Goal: Communication & Community: Answer question/provide support

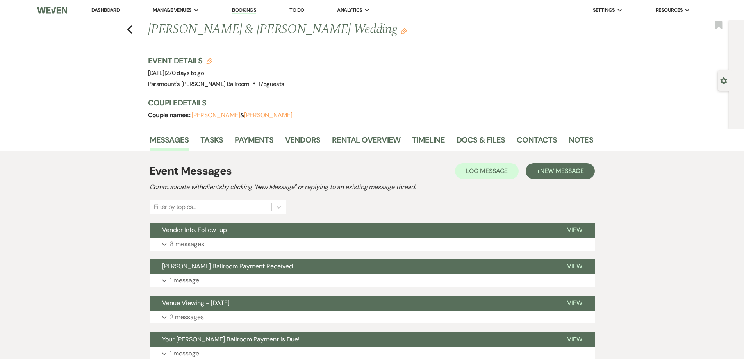
click at [135, 30] on div "Previous Haley Collins & Kevin Neylon's Wedding Edit Bookmark" at bounding box center [362, 33] width 733 height 27
click at [132, 31] on use "button" at bounding box center [129, 29] width 5 height 9
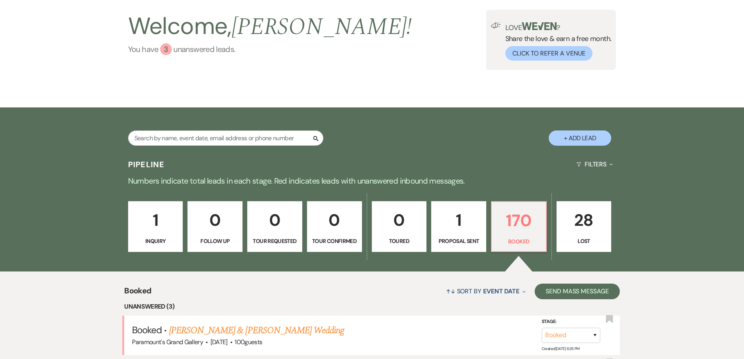
scroll to position [47, 0]
click at [204, 137] on input "text" at bounding box center [225, 138] width 195 height 15
type input "[PERSON_NAME]"
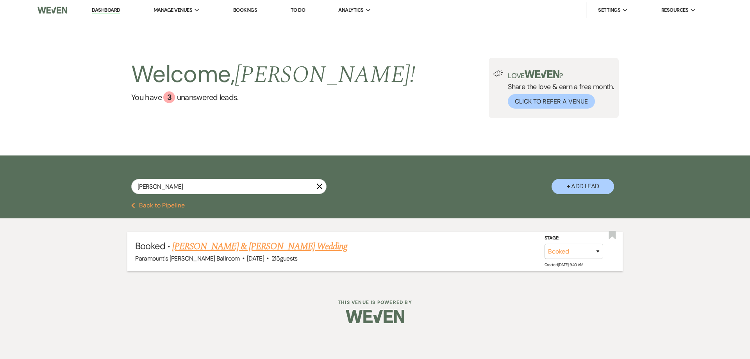
click at [276, 249] on link "[PERSON_NAME] & [PERSON_NAME] Wedding" at bounding box center [259, 246] width 175 height 14
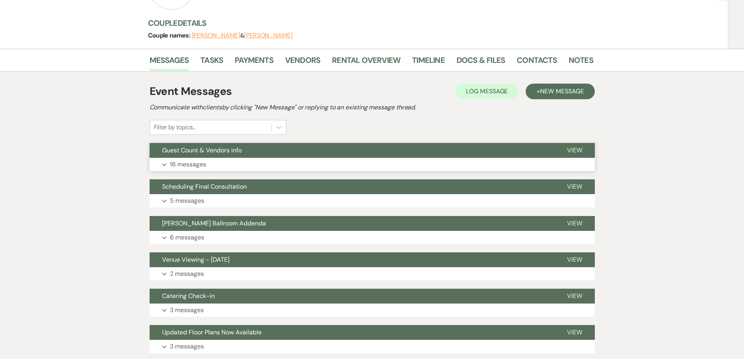
scroll to position [117, 0]
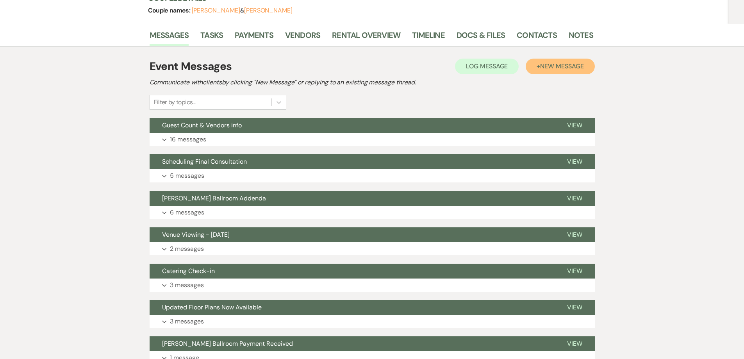
click at [551, 65] on span "New Message" at bounding box center [561, 66] width 43 height 8
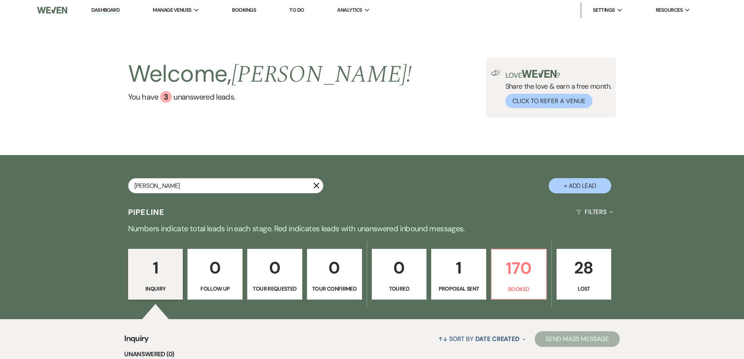
type input "[PERSON_NAME]"
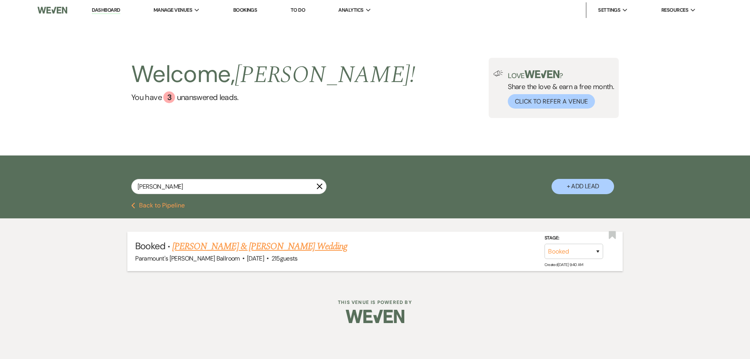
click at [270, 249] on link "[PERSON_NAME] & [PERSON_NAME] Wedding" at bounding box center [259, 246] width 175 height 14
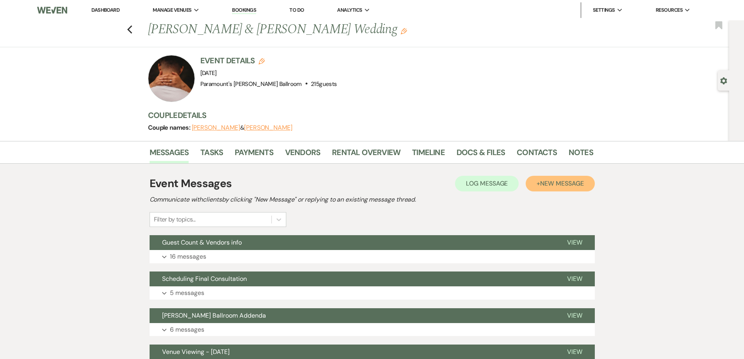
click at [538, 184] on button "+ New Message" at bounding box center [559, 184] width 69 height 16
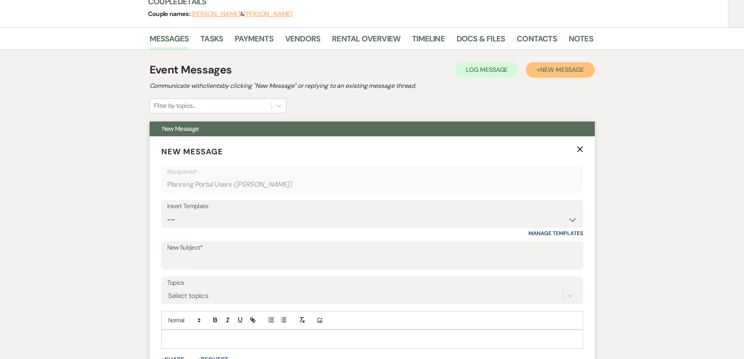
scroll to position [117, 0]
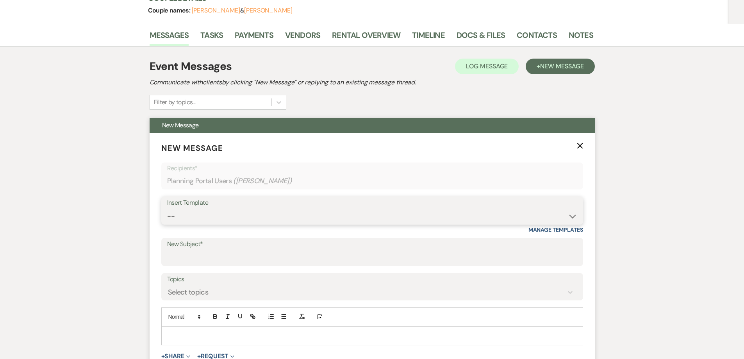
click at [263, 210] on select "-- Weven Planning Portal Introduction (Booked Events) 6 Month Consultation 9 Mo…" at bounding box center [372, 215] width 410 height 15
select select "4089"
click at [167, 208] on select "-- Weven Planning Portal Introduction (Booked Events) 6 Month Consultation 9 Mo…" at bounding box center [372, 215] width 410 height 15
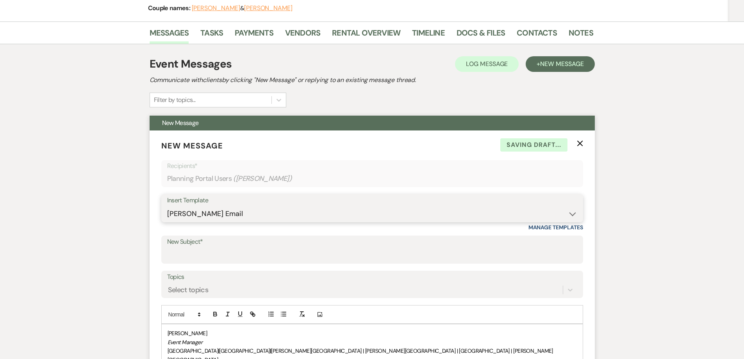
scroll to position [195, 0]
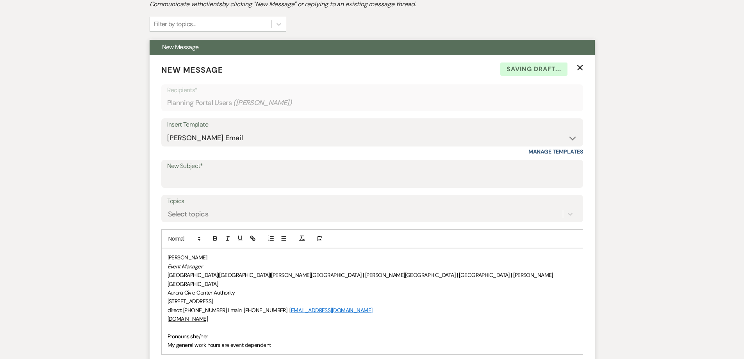
click at [215, 168] on label "New Subject*" at bounding box center [372, 165] width 410 height 11
click at [215, 172] on input "New Subject*" at bounding box center [372, 179] width 410 height 15
type input "We’d Love Your Feedback!"
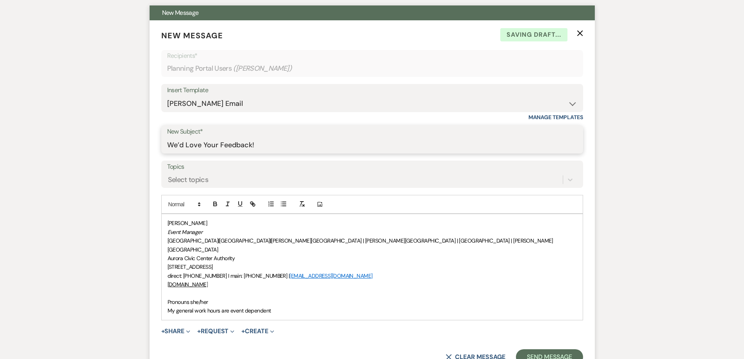
scroll to position [273, 0]
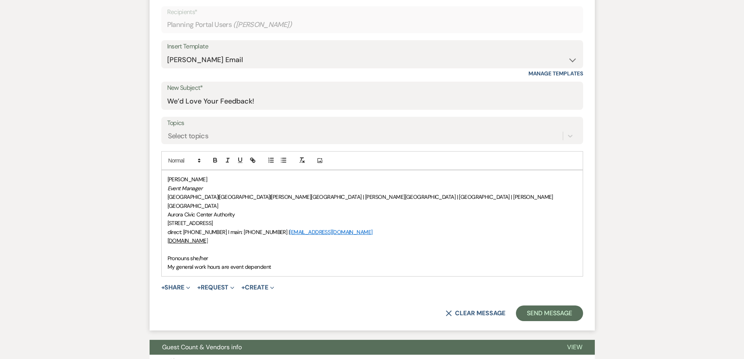
click at [167, 254] on p "Pronouns she/her" at bounding box center [371, 258] width 409 height 9
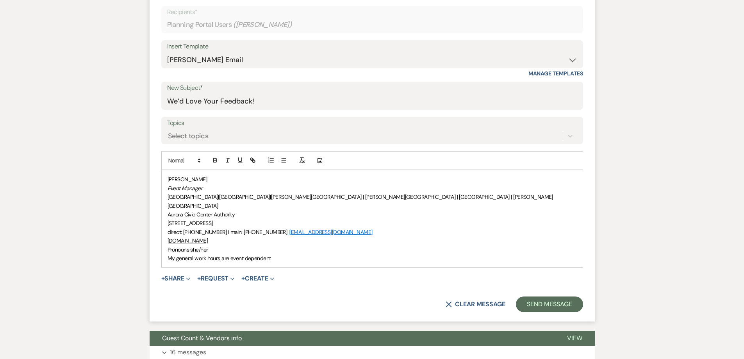
click at [166, 181] on div "[PERSON_NAME] Event Manager [GEOGRAPHIC_DATA] | [GEOGRAPHIC_DATA] | [PERSON_NAM…" at bounding box center [372, 218] width 421 height 97
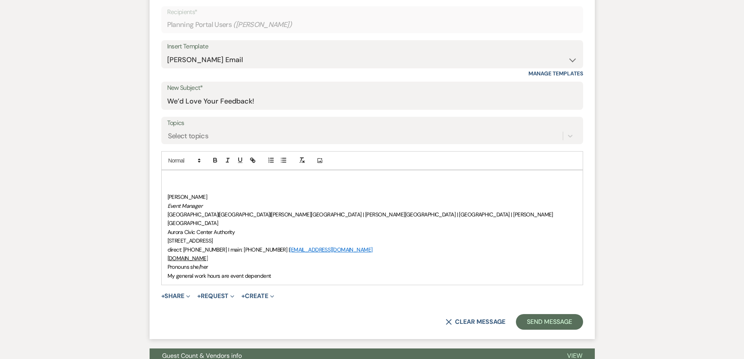
click at [183, 178] on p at bounding box center [371, 179] width 409 height 9
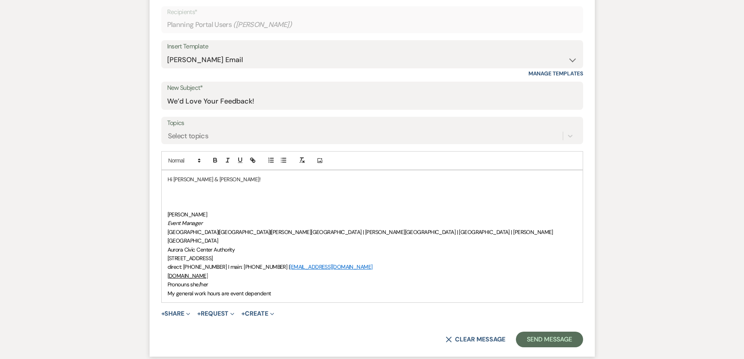
drag, startPoint x: 179, startPoint y: 198, endPoint x: 175, endPoint y: 196, distance: 4.4
click at [179, 198] on p at bounding box center [371, 196] width 409 height 9
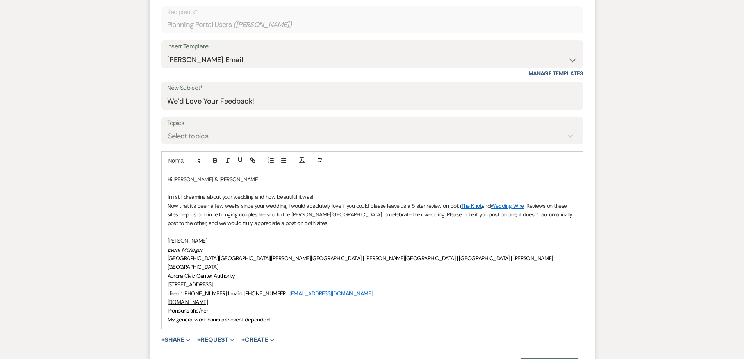
click at [335, 196] on p "I’m still dreaming about your wedding and how beautiful it was!" at bounding box center [371, 196] width 409 height 9
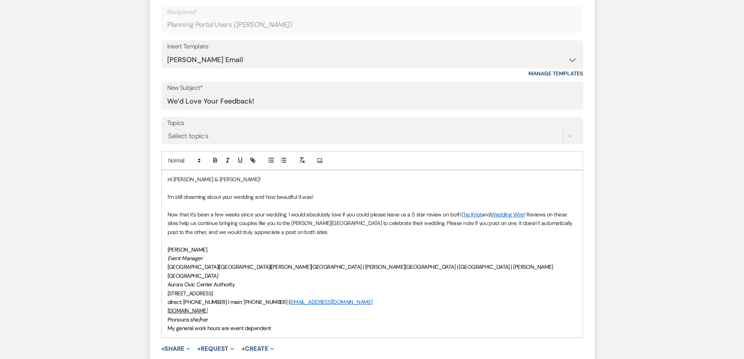
click at [471, 214] on link "The Knot" at bounding box center [471, 214] width 21 height 7
click at [470, 226] on link "[URL][DOMAIN_NAME][PERSON_NAME]" at bounding box center [461, 229] width 78 height 10
click at [543, 201] on p at bounding box center [371, 205] width 409 height 9
click at [508, 214] on link "Wedding Wire" at bounding box center [506, 214] width 33 height 7
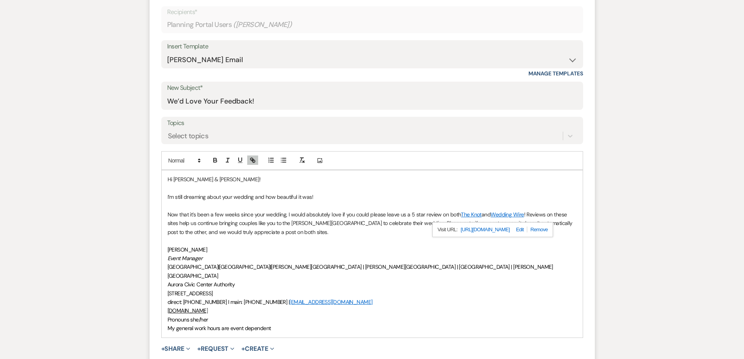
click at [509, 214] on link "Wedding Wire" at bounding box center [506, 214] width 33 height 7
click at [509, 227] on link "[URL][DOMAIN_NAME]" at bounding box center [484, 229] width 49 height 10
click at [290, 237] on p at bounding box center [371, 240] width 409 height 9
click at [289, 233] on p "Now that it’s been a few weeks since your wedding, I would absolutely love if y…" at bounding box center [371, 223] width 409 height 26
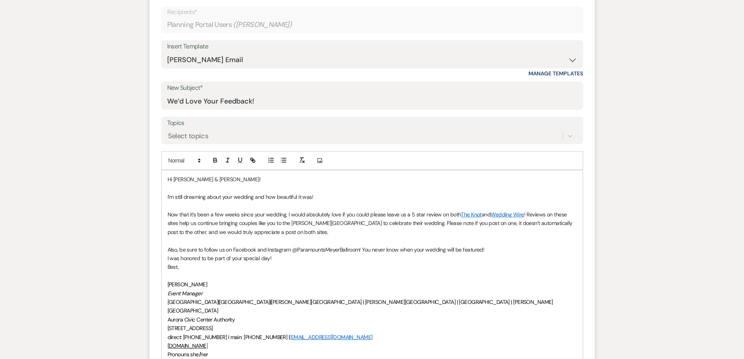
click at [281, 262] on p "I was honored to be part of your special day!" at bounding box center [371, 258] width 409 height 9
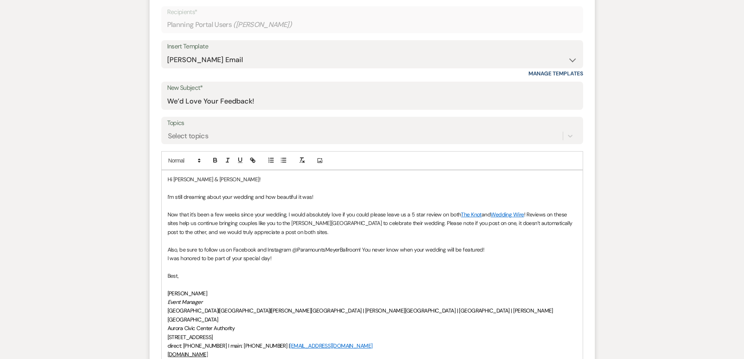
click at [493, 250] on p "Also, be sure to follow us on Facebook and Instagram @ParamountsMeyerBallroom! …" at bounding box center [371, 249] width 409 height 9
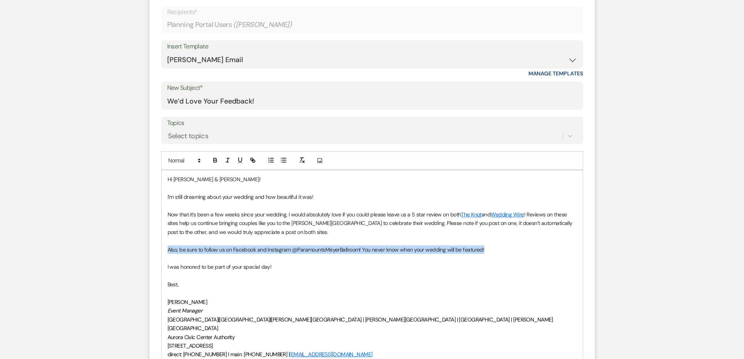
drag, startPoint x: 503, startPoint y: 249, endPoint x: 166, endPoint y: 249, distance: 336.5
click at [166, 249] on div "Hi [PERSON_NAME] & [PERSON_NAME]! I’m still dreaming about your wedding and how…" at bounding box center [372, 279] width 421 height 219
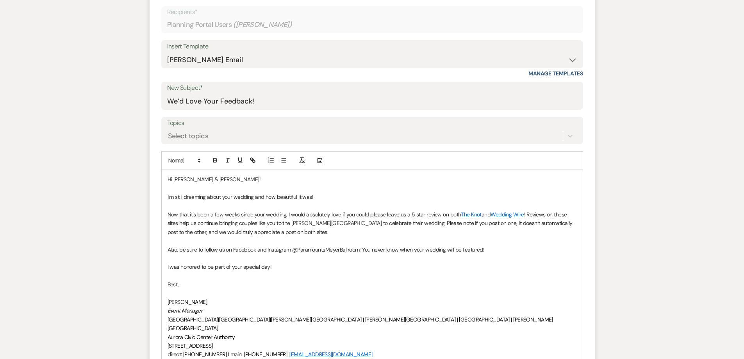
click at [250, 182] on p "Hi [PERSON_NAME] & [PERSON_NAME]!" at bounding box center [371, 179] width 409 height 9
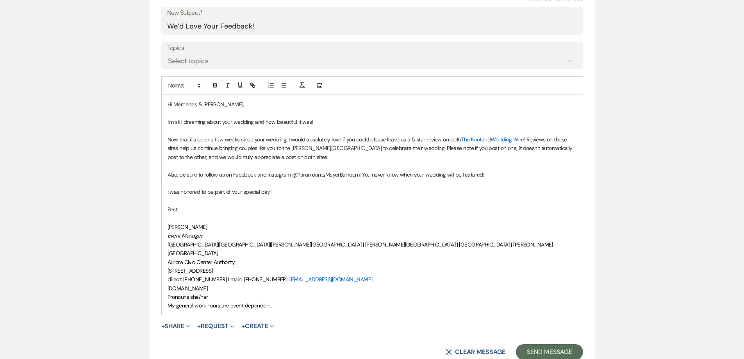
scroll to position [351, 0]
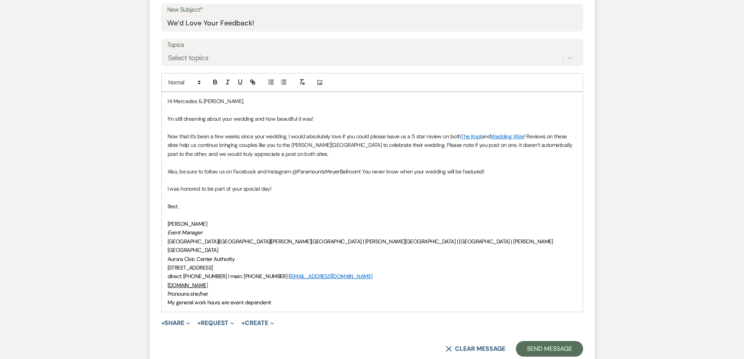
click at [340, 134] on p "Now that it’s been a few weeks since your wedding, I would absolutely love if y…" at bounding box center [371, 145] width 409 height 26
click at [417, 173] on p "Also, be sure to follow us on Facebook and Instagram @ParamountsMeyerBallroom! …" at bounding box center [371, 171] width 409 height 9
click at [420, 135] on p "Now that it’s been a few weeks since your wedding, I would absolutely love it i…" at bounding box center [371, 145] width 409 height 26
click at [420, 146] on p "Now that it’s been a few weeks since your wedding, I would absolutely love it i…" at bounding box center [371, 145] width 409 height 26
click at [547, 341] on button "Send Message" at bounding box center [549, 349] width 67 height 16
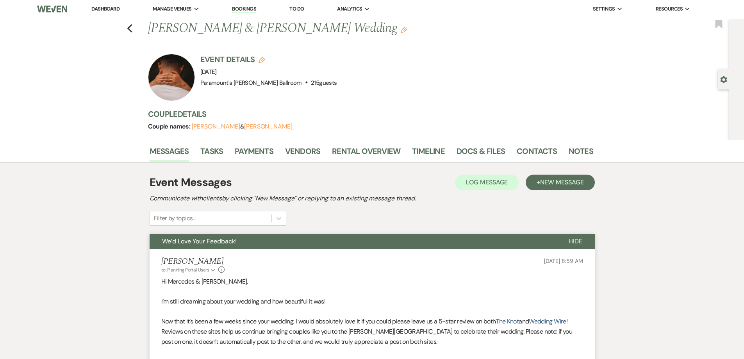
scroll to position [0, 0]
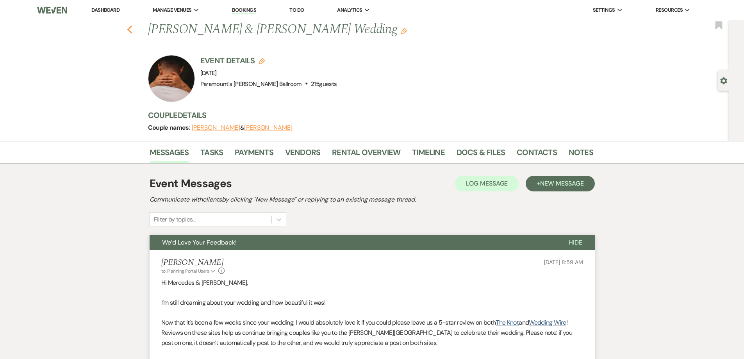
click at [131, 32] on icon "Previous" at bounding box center [130, 29] width 6 height 9
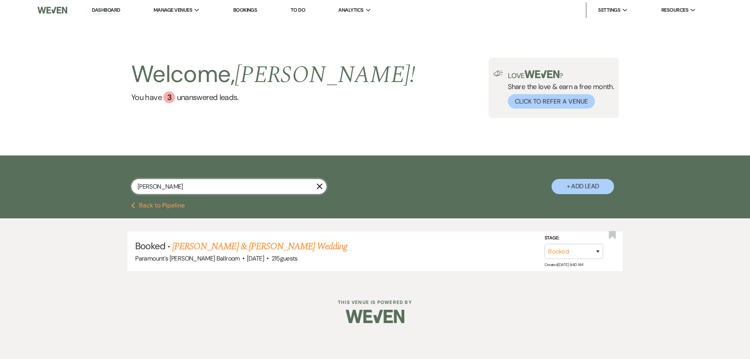
drag, startPoint x: 172, startPoint y: 189, endPoint x: 118, endPoint y: 185, distance: 54.0
click at [118, 185] on div "[PERSON_NAME] X + Add Lead" at bounding box center [375, 179] width 562 height 41
type input "[PERSON_NAME]"
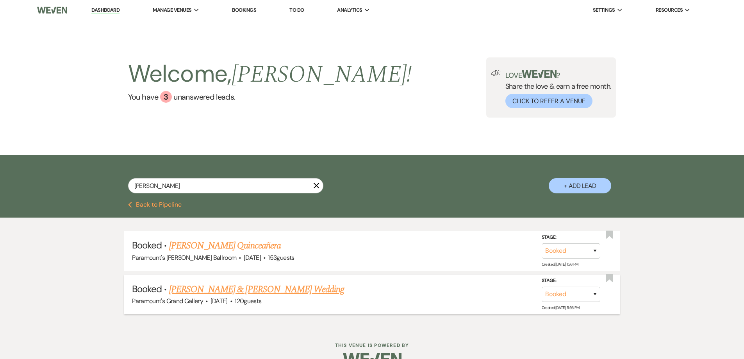
click at [228, 292] on link "[PERSON_NAME] & [PERSON_NAME] Wedding" at bounding box center [256, 289] width 175 height 14
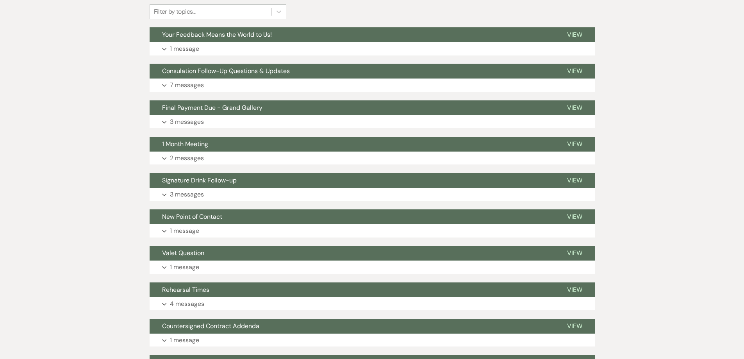
scroll to position [78, 0]
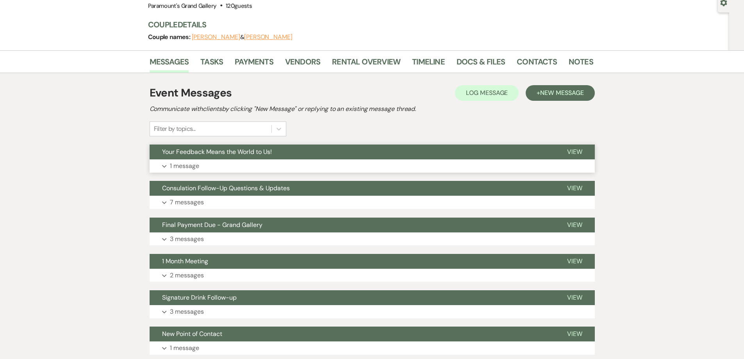
click at [225, 151] on span "Your Feedback Means the World to Us!" at bounding box center [217, 152] width 110 height 8
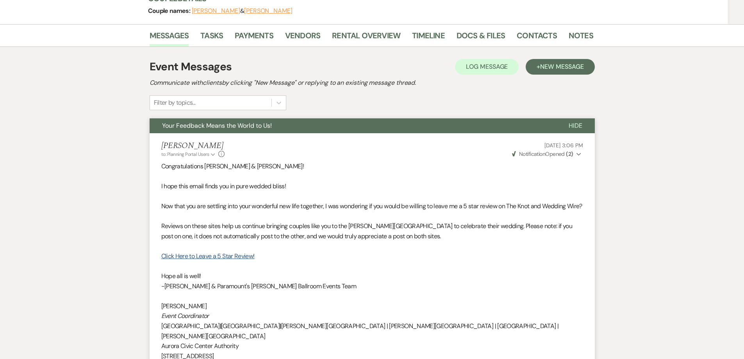
scroll to position [117, 0]
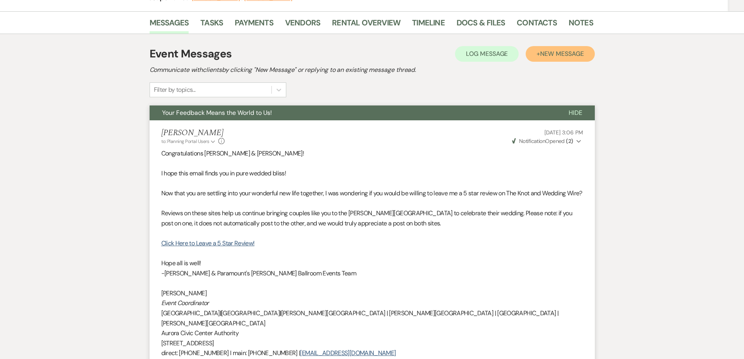
click at [543, 55] on span "New Message" at bounding box center [561, 54] width 43 height 8
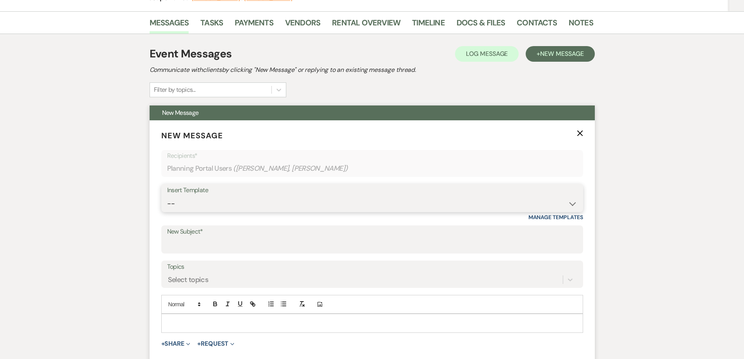
click at [201, 198] on select "-- Weven Planning Portal Introduction (Booked Events) 6 Month Consultation 9 Mo…" at bounding box center [372, 203] width 410 height 15
select select "4090"
click at [167, 196] on select "-- Weven Planning Portal Introduction (Booked Events) 6 Month Consultation 9 Mo…" at bounding box center [372, 203] width 410 height 15
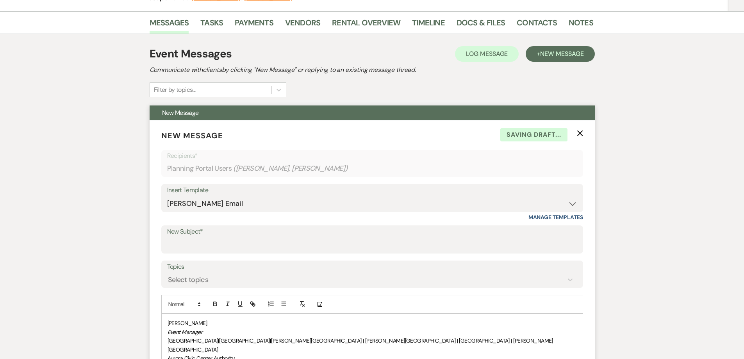
click at [216, 236] on label "New Subject*" at bounding box center [372, 231] width 410 height 11
click at [216, 237] on input "New Subject*" at bounding box center [372, 244] width 410 height 15
type input "Let's See Those Wedding Photos!"
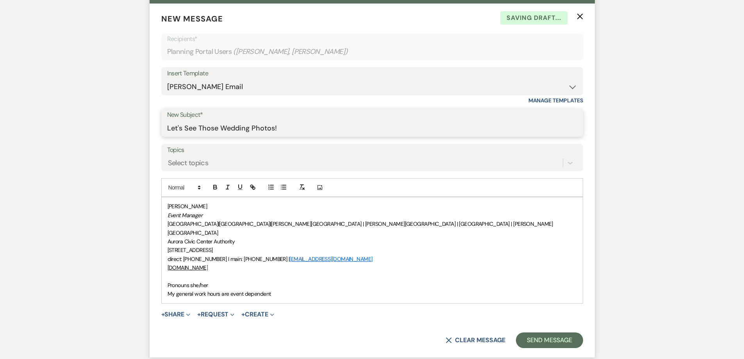
scroll to position [234, 0]
click at [166, 276] on div "[PERSON_NAME] Event Manager [GEOGRAPHIC_DATA] | [GEOGRAPHIC_DATA] | [PERSON_NAM…" at bounding box center [372, 249] width 421 height 105
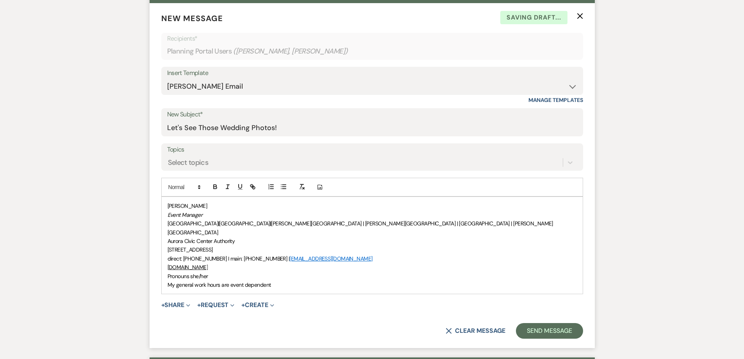
click at [166, 206] on div "[PERSON_NAME] Event Manager [GEOGRAPHIC_DATA] | [GEOGRAPHIC_DATA] | [PERSON_NAM…" at bounding box center [372, 245] width 421 height 97
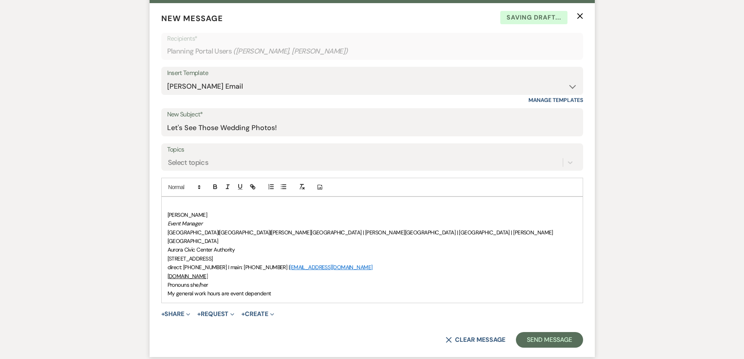
click at [166, 202] on div "﻿ [PERSON_NAME] Event Manager [GEOGRAPHIC_DATA] | [GEOGRAPHIC_DATA] | [PERSON_N…" at bounding box center [372, 249] width 421 height 105
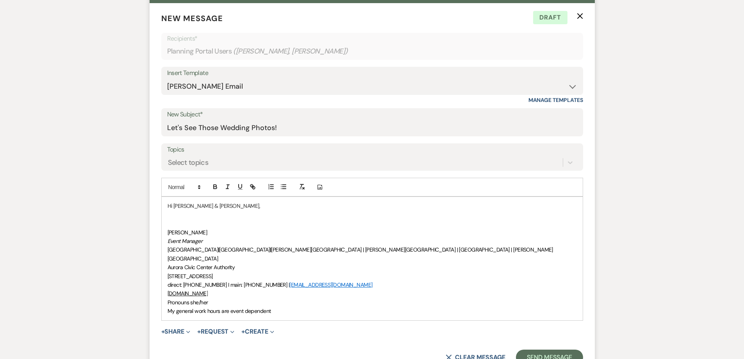
click at [173, 215] on p at bounding box center [371, 214] width 409 height 9
click at [167, 219] on p at bounding box center [371, 223] width 409 height 9
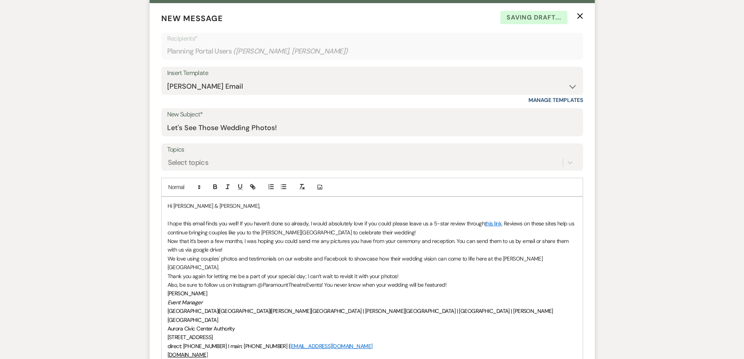
click at [385, 230] on p "I hope this email finds you well! If you haven't done so already, I would absol…" at bounding box center [371, 228] width 409 height 18
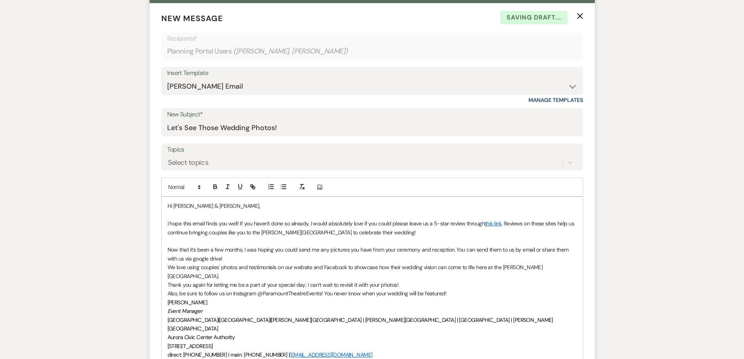
click at [486, 224] on link "this link" at bounding box center [492, 223] width 17 height 7
click at [484, 237] on link "[URL][DOMAIN_NAME]" at bounding box center [469, 238] width 49 height 10
click at [532, 237] on link at bounding box center [522, 238] width 21 height 6
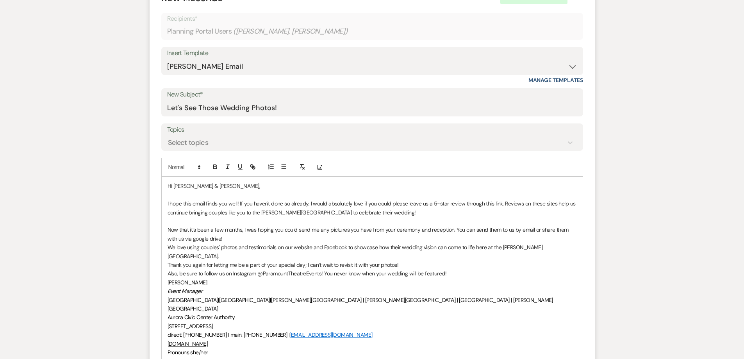
scroll to position [273, 0]
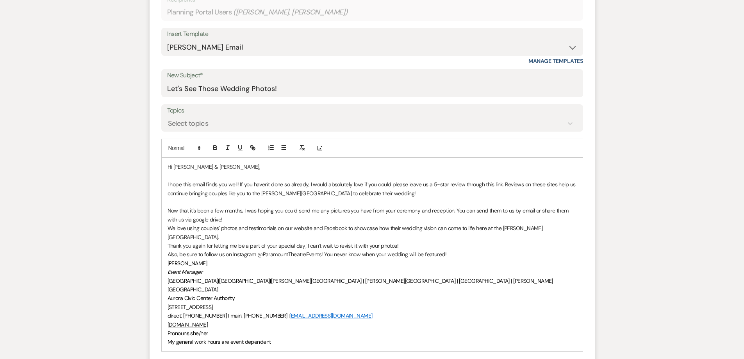
click at [232, 220] on p "Now that it’s been a few months, I was hoping you could send me any pictures yo…" at bounding box center [371, 215] width 409 height 18
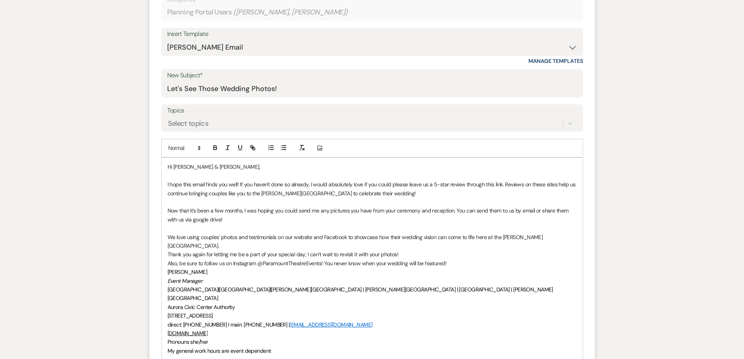
click at [418, 241] on p "We love using couples' photos and testimonials on our website and Facebook to s…" at bounding box center [371, 242] width 409 height 18
click at [400, 250] on p "Thank you again for letting me be a part of your special day; I can’t wait to r…" at bounding box center [371, 254] width 409 height 9
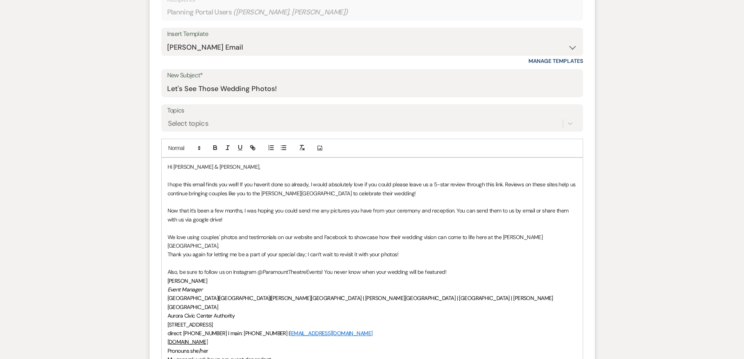
click at [453, 267] on p "Also, be sure to follow us on Instagram @ParamountTheatreEvents! You never know…" at bounding box center [371, 271] width 409 height 9
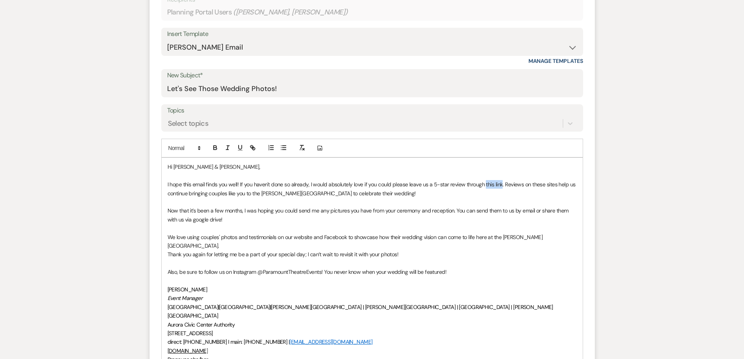
drag, startPoint x: 483, startPoint y: 183, endPoint x: 500, endPoint y: 183, distance: 17.6
click at [500, 183] on p "I hope this email finds you well! If you haven't done so already, I would absol…" at bounding box center [371, 189] width 409 height 18
drag, startPoint x: 495, startPoint y: 184, endPoint x: 254, endPoint y: 149, distance: 243.5
click at [254, 149] on icon "button" at bounding box center [252, 147] width 7 height 7
paste input "[URL][DOMAIN_NAME]"
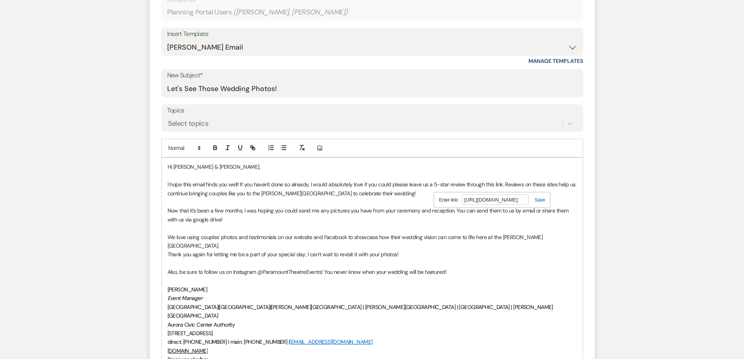
scroll to position [0, 40]
type input "[URL][DOMAIN_NAME]"
click at [541, 200] on link at bounding box center [536, 200] width 17 height 6
click at [525, 285] on p "[PERSON_NAME]" at bounding box center [371, 289] width 409 height 9
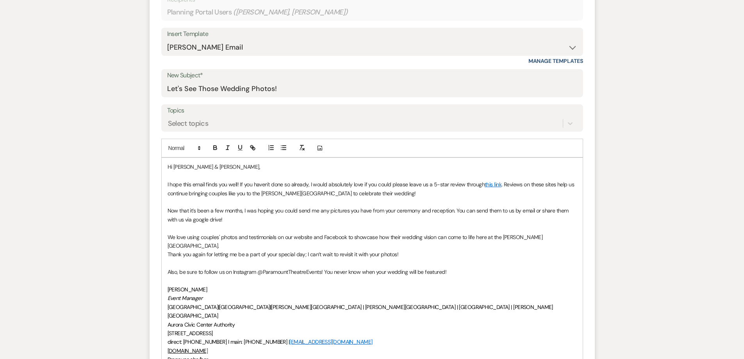
click at [360, 185] on p "I hope this email finds you well! If you haven't done so already, I would absol…" at bounding box center [371, 189] width 409 height 18
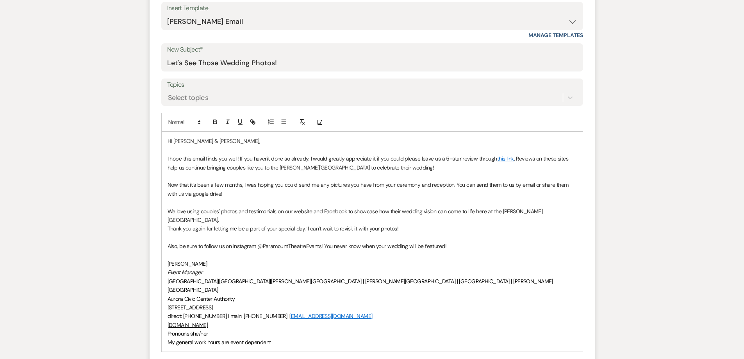
scroll to position [312, 0]
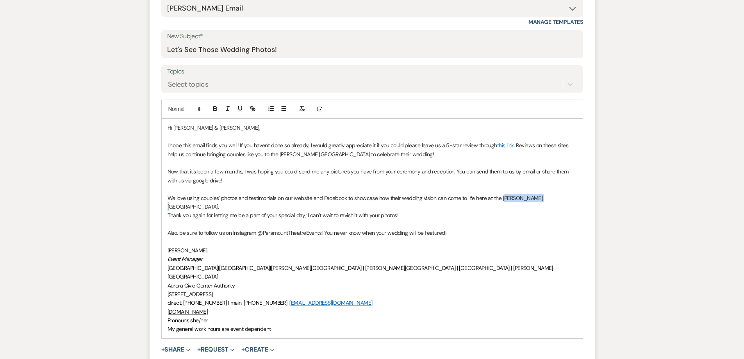
drag, startPoint x: 536, startPoint y: 198, endPoint x: 504, endPoint y: 198, distance: 32.0
click at [504, 198] on p "We love using couples' photos and testimonials on our website and Facebook to s…" at bounding box center [371, 203] width 409 height 18
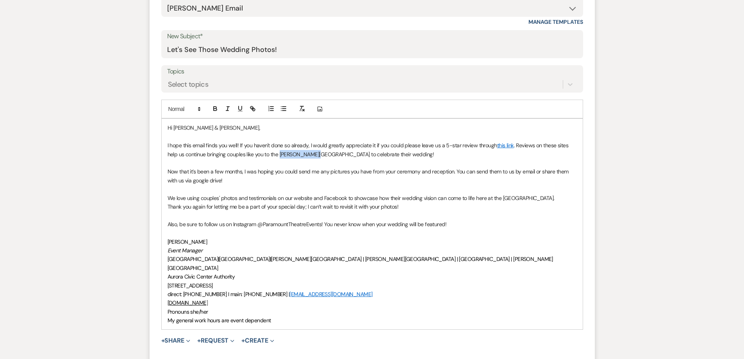
drag, startPoint x: 315, startPoint y: 155, endPoint x: 280, endPoint y: 153, distance: 34.4
click at [280, 153] on p "I hope this email finds you well! If you haven't done so already, I would great…" at bounding box center [371, 150] width 409 height 18
drag, startPoint x: 321, startPoint y: 223, endPoint x: 263, endPoint y: 224, distance: 57.8
click at [263, 224] on p "Also, be sure to follow us on Instagram @ParamountTheatreEvents! You never know…" at bounding box center [371, 224] width 409 height 9
click at [413, 272] on p "Aurora Civic Center Authority" at bounding box center [371, 276] width 409 height 9
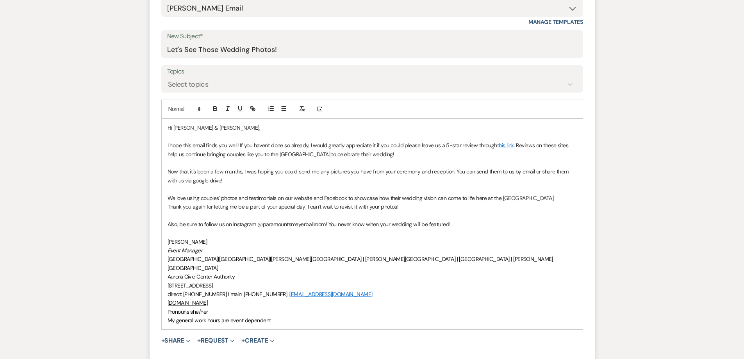
click at [228, 228] on p "Also, be sure to follow us on Instagram @paramountsmeyerballroom! You never kno…" at bounding box center [371, 224] width 409 height 9
click at [217, 234] on p at bounding box center [371, 232] width 409 height 9
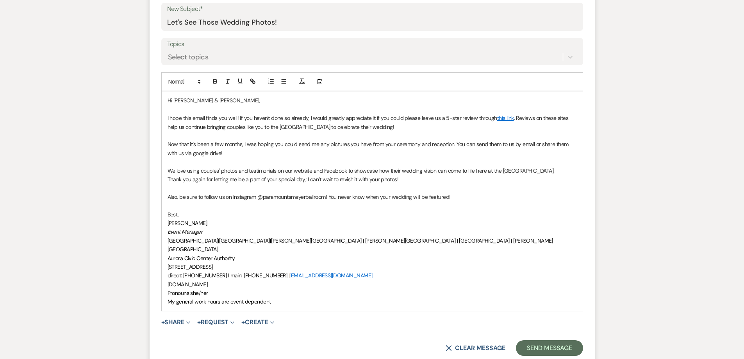
scroll to position [351, 0]
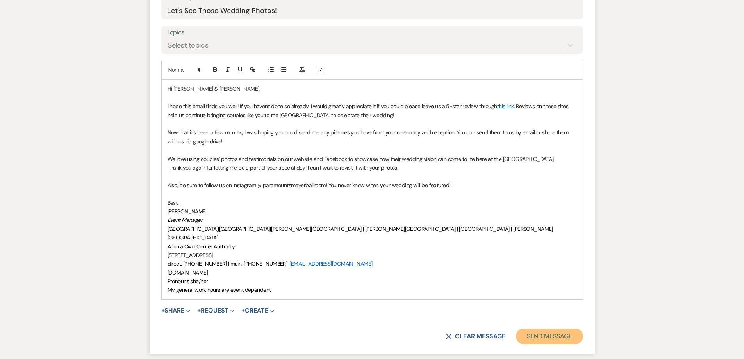
click at [541, 328] on button "Send Message" at bounding box center [549, 336] width 67 height 16
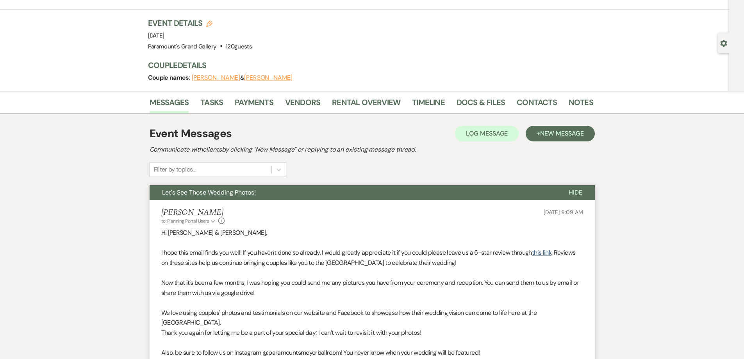
scroll to position [0, 0]
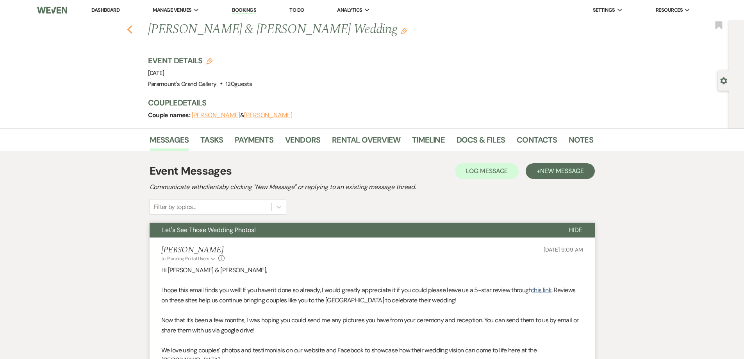
click at [130, 25] on icon "Previous" at bounding box center [130, 29] width 6 height 9
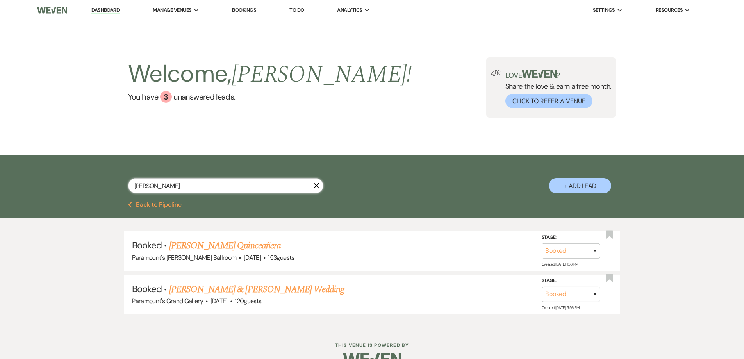
drag, startPoint x: 175, startPoint y: 186, endPoint x: 112, endPoint y: 178, distance: 63.7
click at [112, 178] on div "[PERSON_NAME] X + Add Lead" at bounding box center [372, 179] width 562 height 41
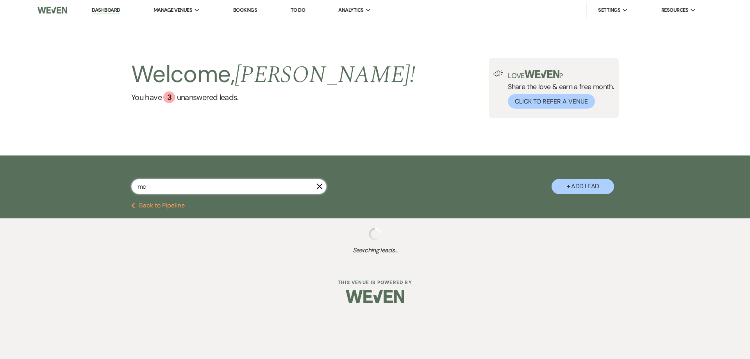
type input "mcc"
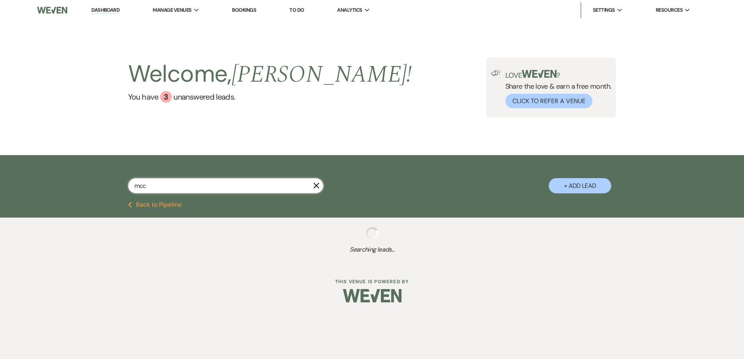
select select "8"
select select "11"
select select "8"
select select "11"
select select "8"
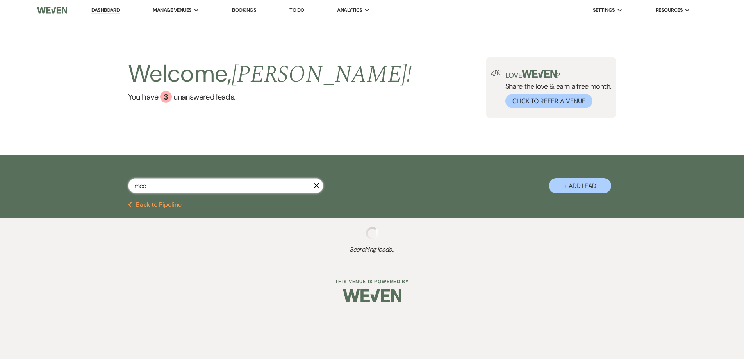
select select "11"
select select "8"
select select "2"
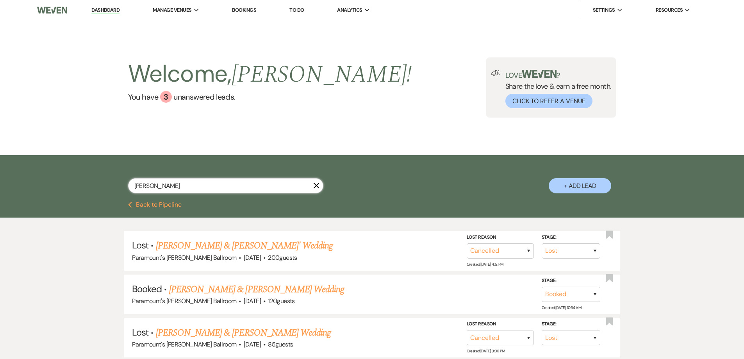
type input "[PERSON_NAME]"
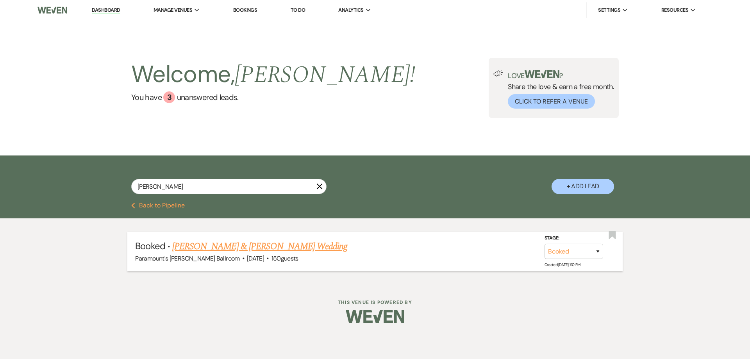
click at [245, 238] on li "Booked · [PERSON_NAME] & [PERSON_NAME] Wedding Paramount's [PERSON_NAME] Ballro…" at bounding box center [374, 250] width 495 height 39
click at [260, 246] on link "[PERSON_NAME] & [PERSON_NAME] Wedding" at bounding box center [259, 246] width 175 height 14
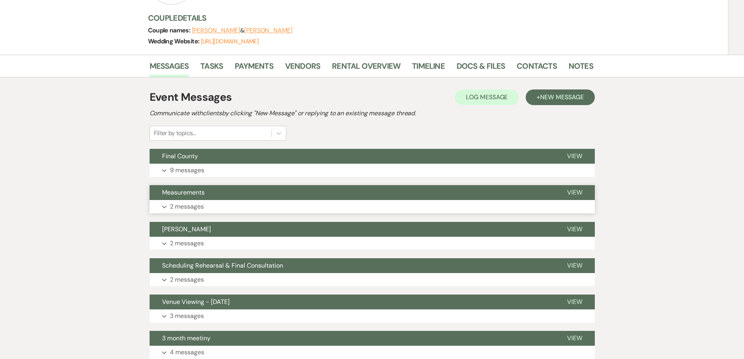
scroll to position [117, 0]
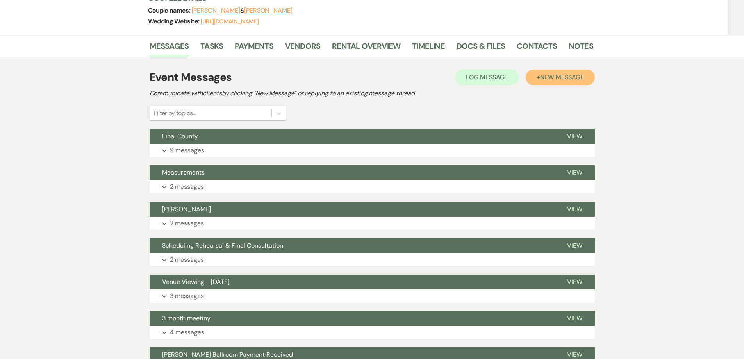
click at [551, 72] on button "+ New Message" at bounding box center [559, 77] width 69 height 16
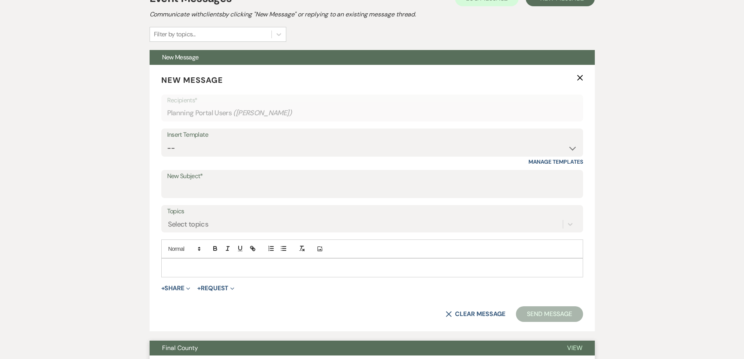
scroll to position [312, 0]
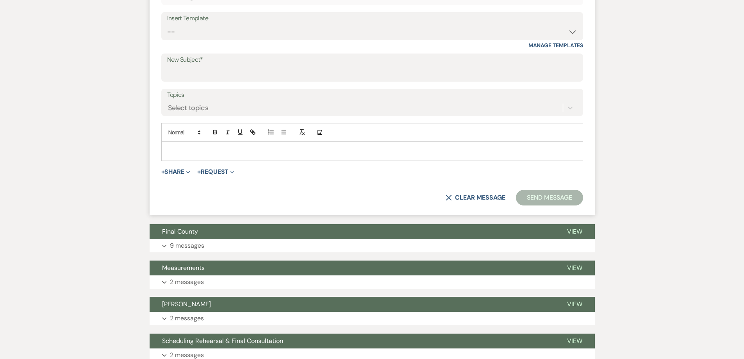
click at [189, 56] on label "New Subject*" at bounding box center [372, 59] width 410 height 11
click at [189, 66] on input "New Subject*" at bounding box center [372, 73] width 410 height 15
click at [189, 32] on select "-- Weven Planning Portal Introduction (Booked Events) 6 Month Consultation 9 Mo…" at bounding box center [372, 31] width 410 height 15
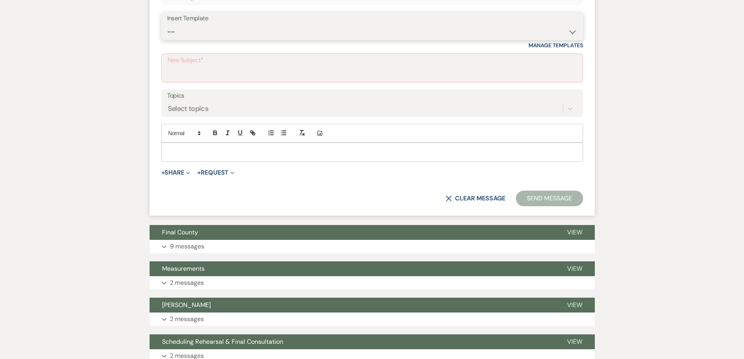
select select "4089"
click at [167, 24] on select "-- Weven Planning Portal Introduction (Booked Events) 6 Month Consultation 9 Mo…" at bounding box center [372, 31] width 410 height 15
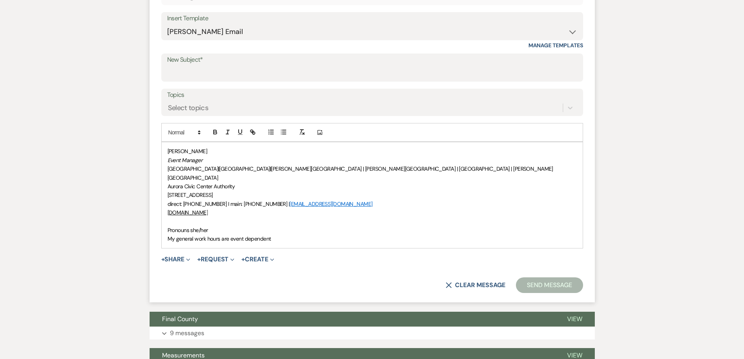
click at [164, 222] on div "[PERSON_NAME] Event Manager [GEOGRAPHIC_DATA] | [GEOGRAPHIC_DATA] | [PERSON_NAM…" at bounding box center [372, 194] width 421 height 105
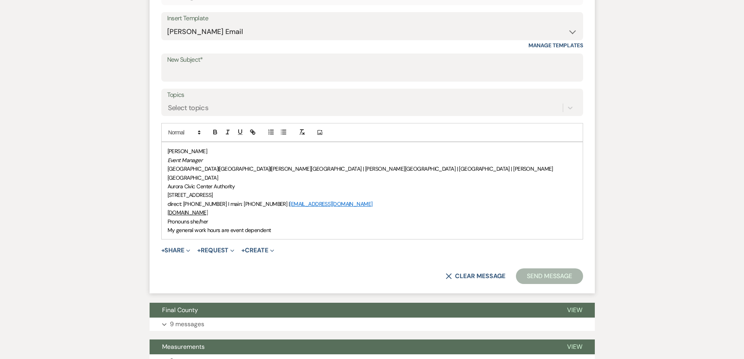
click at [164, 152] on div "[PERSON_NAME] Event Manager [GEOGRAPHIC_DATA] | [GEOGRAPHIC_DATA] | [PERSON_NAM…" at bounding box center [372, 190] width 421 height 97
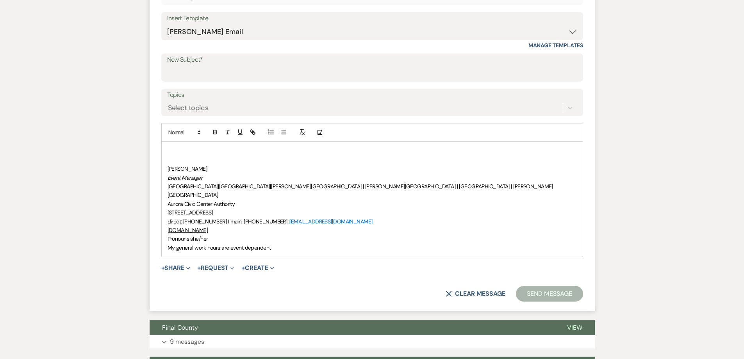
click at [166, 147] on div "﻿ [PERSON_NAME] Event Manager [GEOGRAPHIC_DATA] | [GEOGRAPHIC_DATA] | [PERSON_N…" at bounding box center [372, 199] width 421 height 114
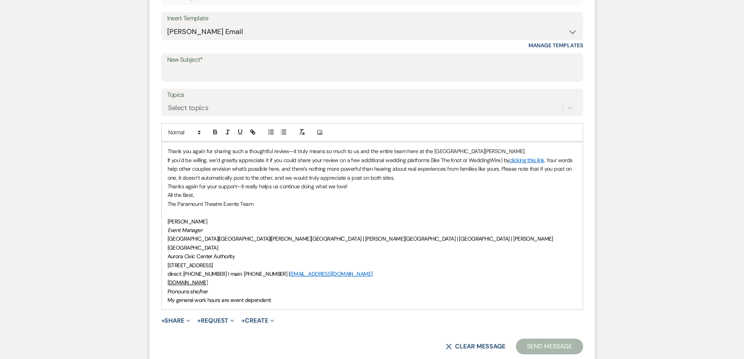
click at [562, 153] on p "Thank you again for sharing such a thoughtful review—it truly means so much to …" at bounding box center [371, 151] width 409 height 9
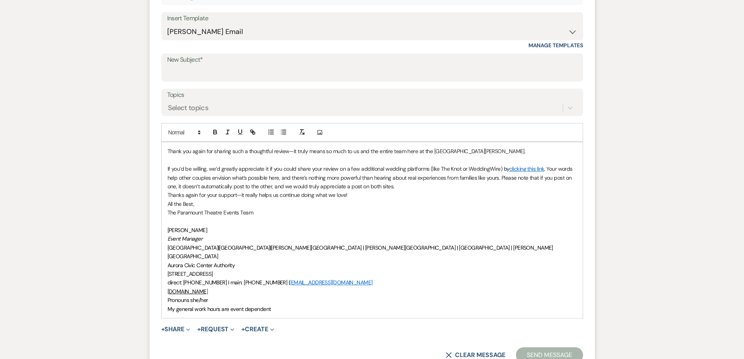
click at [468, 188] on p "If you’d be willing, we’d greatly appreciate it if you could share your review …" at bounding box center [371, 177] width 409 height 26
click at [401, 188] on p "If you’d be willing, we’d greatly appreciate it if you could share your review …" at bounding box center [371, 177] width 409 height 26
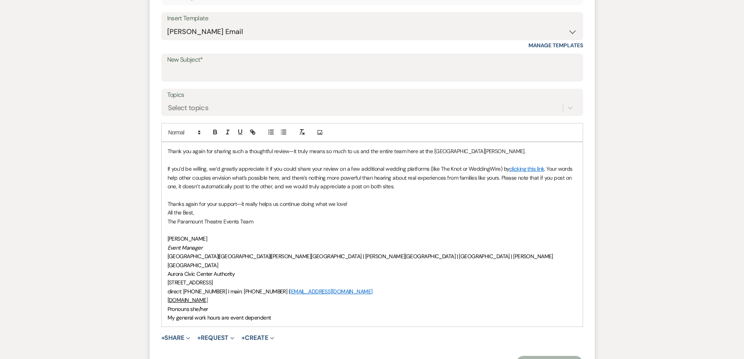
click at [354, 204] on p "Thanks again for your support—it really helps us continue doing what we love!" at bounding box center [371, 203] width 409 height 9
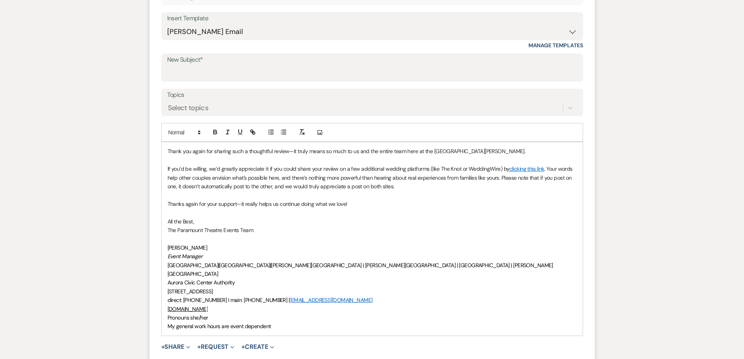
click at [169, 229] on p "The Paramount Theatre Events Team" at bounding box center [371, 230] width 409 height 9
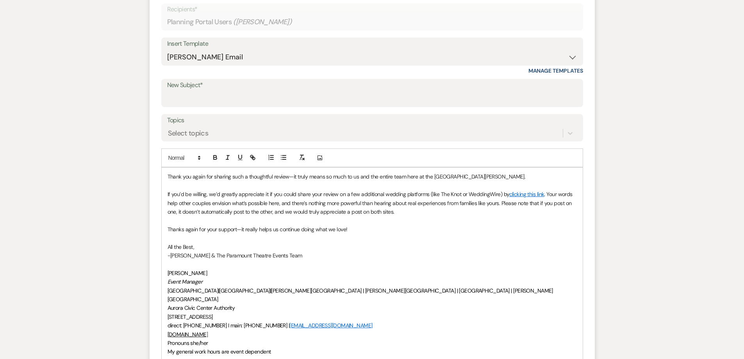
scroll to position [273, 0]
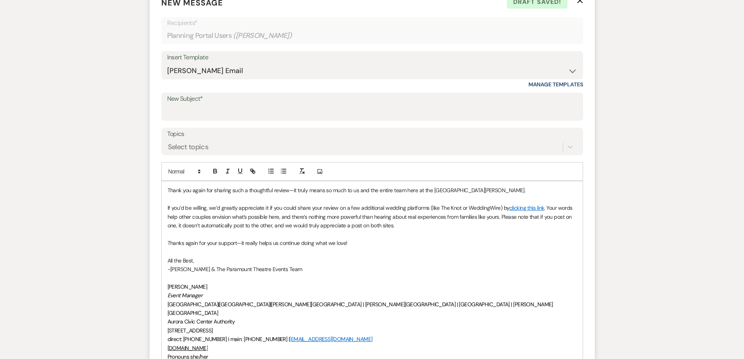
click at [164, 191] on div "Thank you again for sharing such a thoughtful review—it truly means so much to …" at bounding box center [372, 277] width 421 height 193
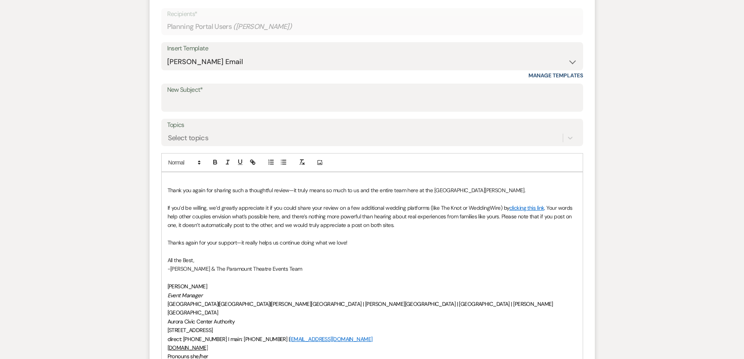
scroll to position [291, 0]
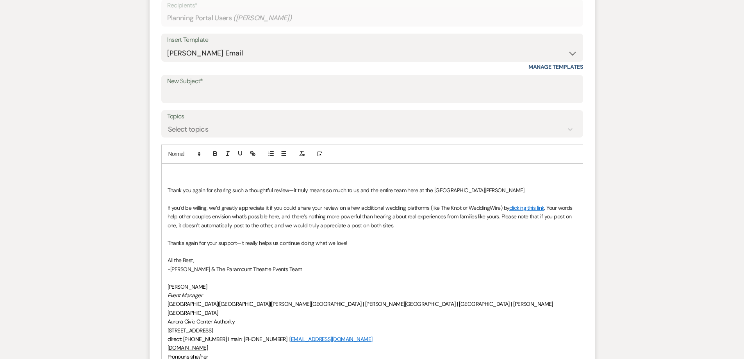
click at [167, 172] on p at bounding box center [371, 172] width 409 height 9
click at [514, 210] on link "clicking this link" at bounding box center [526, 207] width 35 height 7
click at [517, 222] on link "[URL][DOMAIN_NAME]" at bounding box center [503, 223] width 49 height 10
click at [566, 221] on link at bounding box center [556, 223] width 21 height 6
click at [497, 191] on p "Thank you again for sharing such a thoughtful review—it truly means so much to …" at bounding box center [371, 190] width 409 height 9
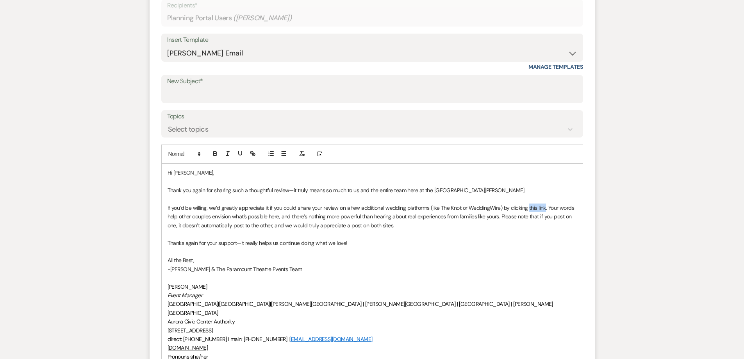
drag, startPoint x: 527, startPoint y: 206, endPoint x: 543, endPoint y: 205, distance: 16.8
click at [543, 205] on p "If you’d be willing, we’d greatly appreciate it if you could share your review …" at bounding box center [371, 216] width 409 height 26
drag, startPoint x: 536, startPoint y: 208, endPoint x: 249, endPoint y: 151, distance: 292.5
click at [248, 150] on button "button" at bounding box center [252, 153] width 11 height 9
click at [255, 153] on icon "button" at bounding box center [252, 153] width 7 height 7
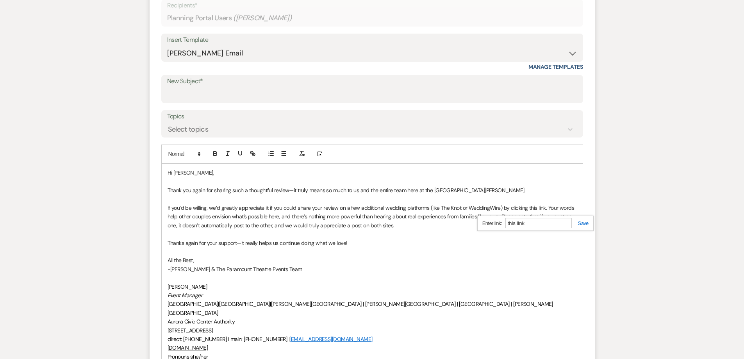
paste input "[URL][DOMAIN_NAME]"
type input "[URL][DOMAIN_NAME]"
click at [585, 221] on link at bounding box center [580, 223] width 17 height 6
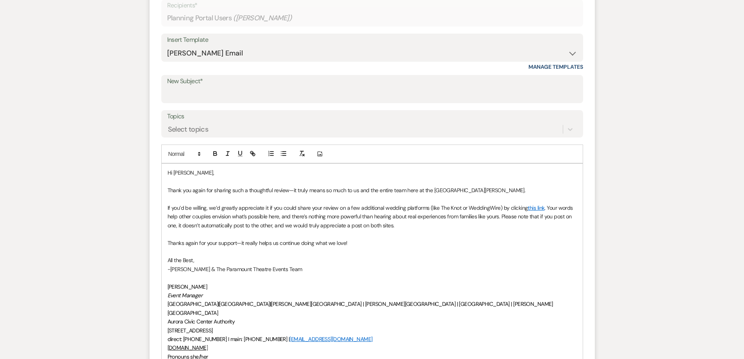
click at [461, 267] on p "-[PERSON_NAME] & The Paramount Theatre Events Team" at bounding box center [371, 269] width 409 height 9
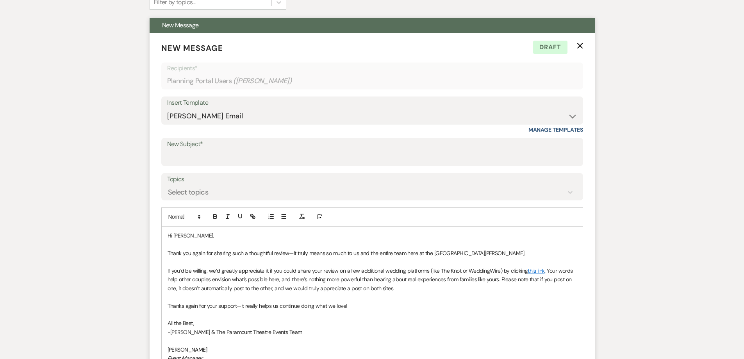
scroll to position [174, 0]
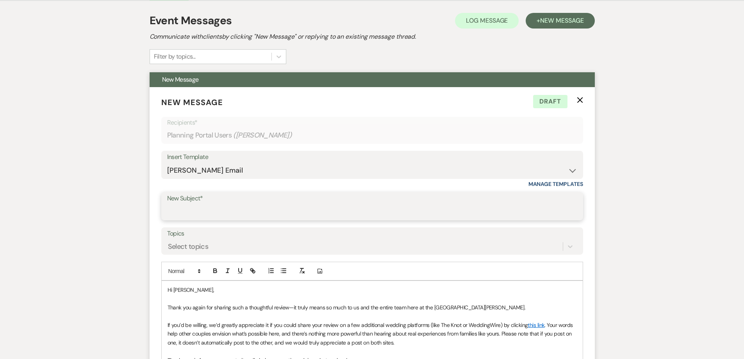
click at [224, 213] on input "New Subject*" at bounding box center [372, 211] width 410 height 15
click at [239, 214] on input "New Subject*" at bounding box center [371, 212] width 409 height 15
paste input "Celebrating Your Wedding Memories — Mind Sharing a Review?"
click at [348, 209] on input "Celebrating Your Wedding Memories — Mind Sharing a Review?" at bounding box center [372, 211] width 410 height 15
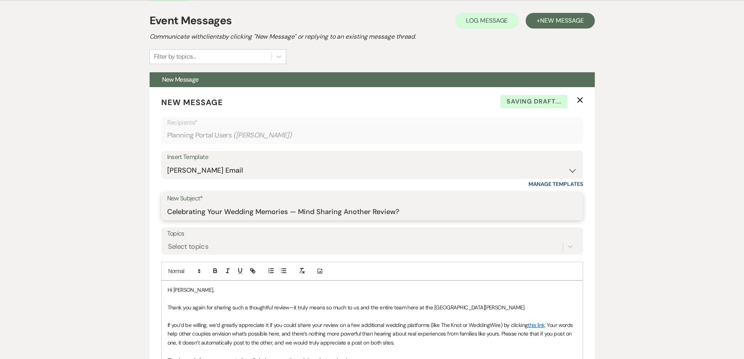
type input "Celebrating Your Wedding Memories — Mind Sharing Another Review?"
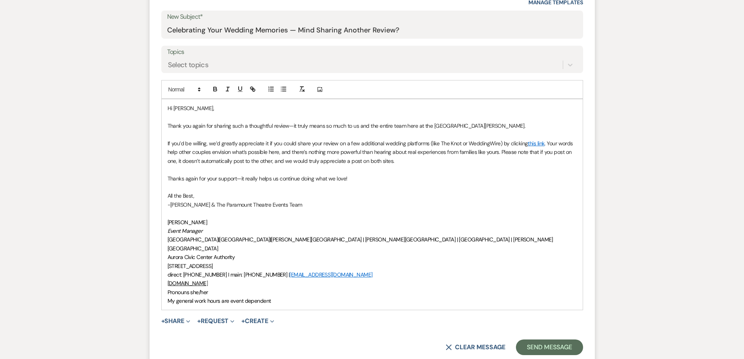
scroll to position [369, 0]
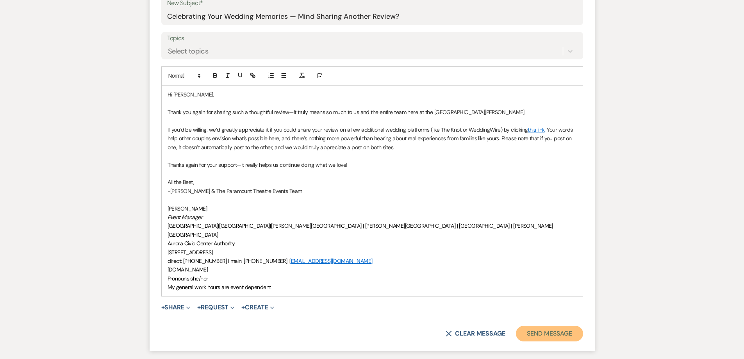
click at [547, 326] on button "Send Message" at bounding box center [549, 334] width 67 height 16
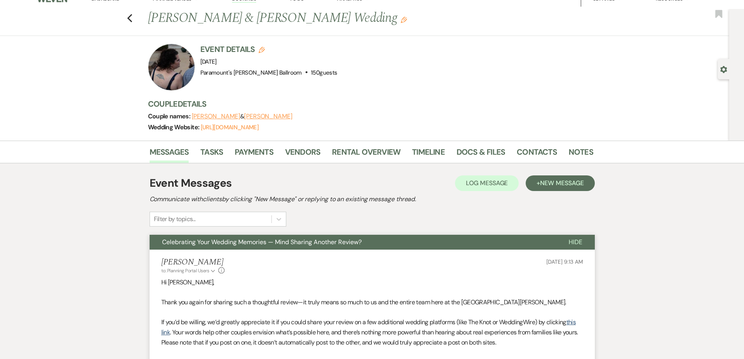
scroll to position [0, 0]
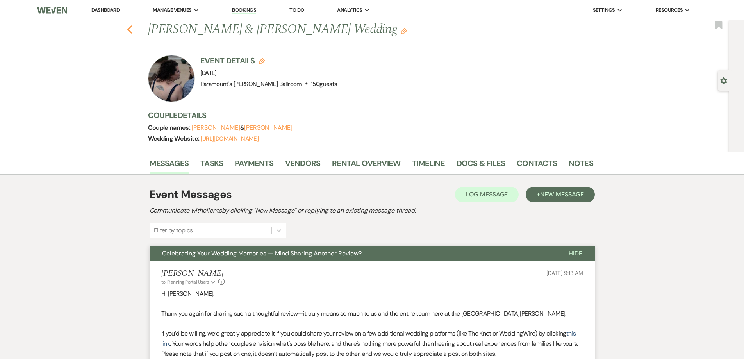
click at [133, 30] on icon "Previous" at bounding box center [130, 29] width 6 height 9
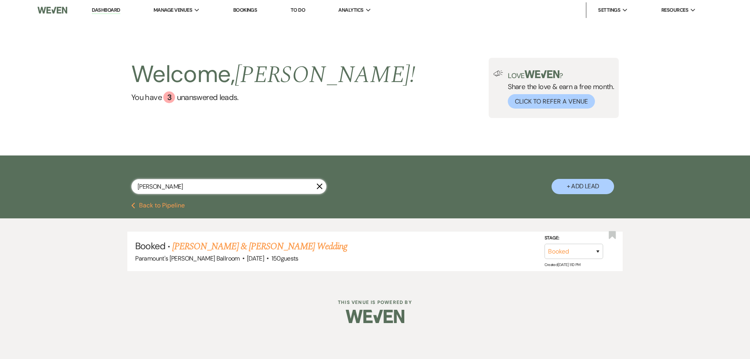
drag, startPoint x: 153, startPoint y: 185, endPoint x: 131, endPoint y: 185, distance: 21.5
click at [131, 185] on input "[PERSON_NAME]" at bounding box center [228, 186] width 195 height 15
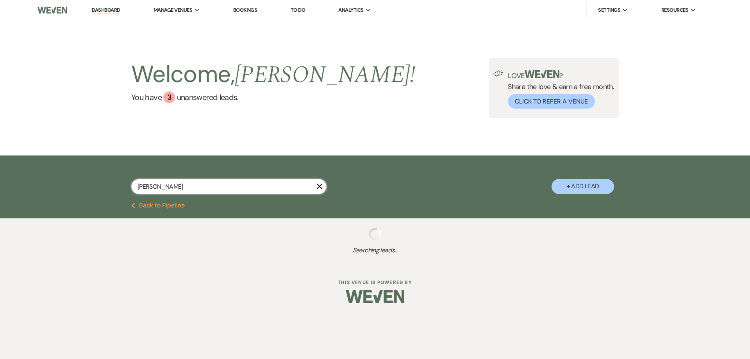
type input "[PERSON_NAME]"
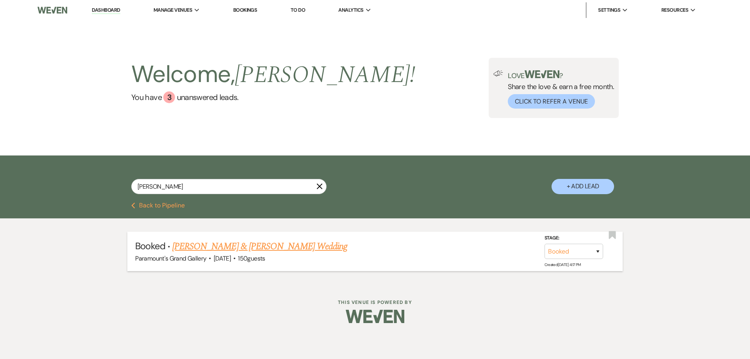
click at [214, 246] on link "[PERSON_NAME] & [PERSON_NAME] Wedding" at bounding box center [259, 246] width 175 height 14
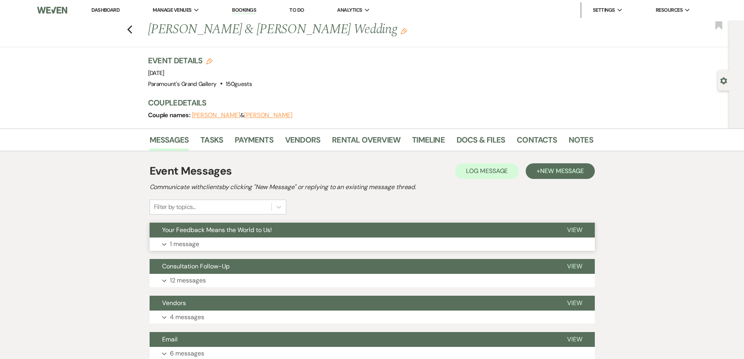
click at [242, 229] on span "Your Feedback Means the World to Us!" at bounding box center [217, 230] width 110 height 8
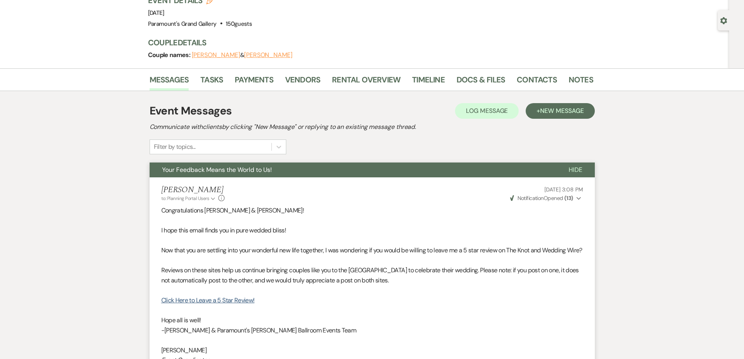
scroll to position [117, 0]
